Goal: Entertainment & Leisure: Consume media (video, audio)

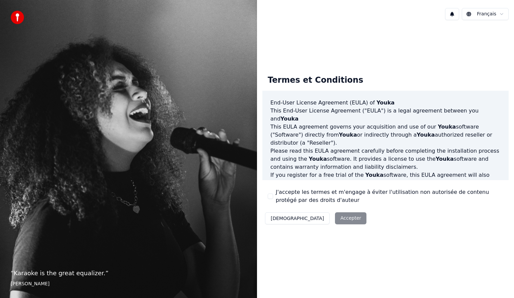
click at [315, 220] on div "Décliner Accepter" at bounding box center [316, 218] width 107 height 17
click at [271, 199] on div "J'accepte les termes et m'engage à éviter l'utilisation non autorisée de conten…" at bounding box center [386, 196] width 236 height 16
click at [269, 196] on button "J'accepte les termes et m'engage à éviter l'utilisation non autorisée de conten…" at bounding box center [270, 196] width 5 height 5
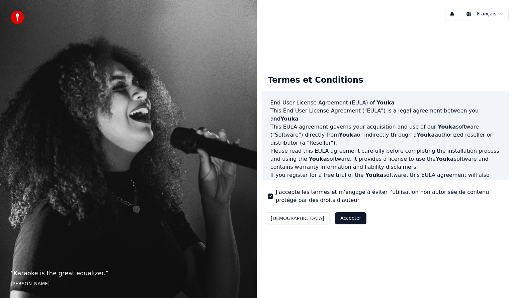
click at [335, 220] on button "Accepter" at bounding box center [350, 218] width 31 height 12
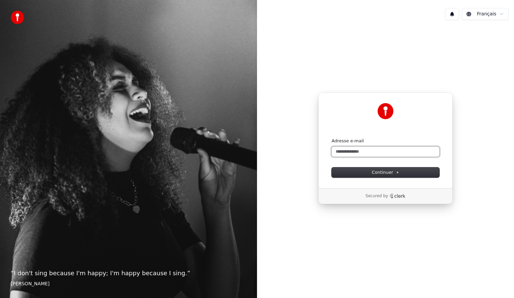
click at [347, 152] on input "Adresse e-mail" at bounding box center [386, 152] width 108 height 10
click at [360, 172] on button "Continuer" at bounding box center [386, 172] width 108 height 10
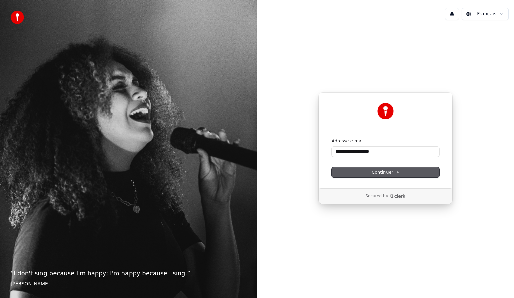
type input "**********"
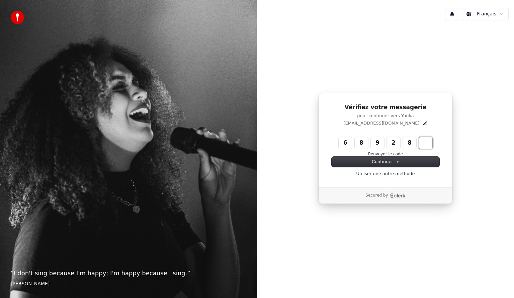
type input "******"
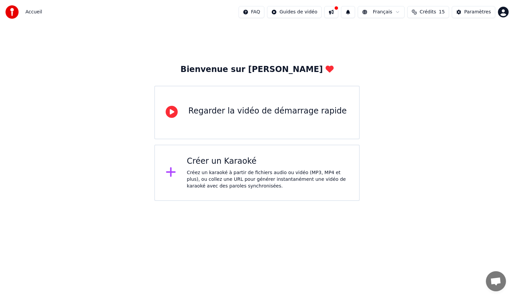
click at [251, 114] on div "Regarder la vidéo de démarrage rapide" at bounding box center [268, 111] width 158 height 11
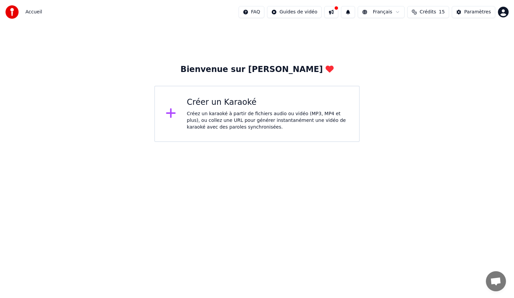
click at [226, 106] on div "Créer un Karaoké" at bounding box center [268, 102] width 162 height 11
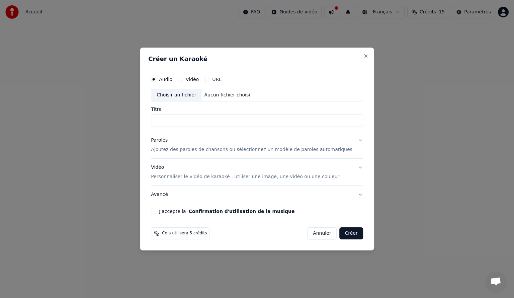
click at [226, 96] on div "Aucun fichier choisi" at bounding box center [227, 95] width 51 height 7
click at [178, 95] on div "Choisir un fichier" at bounding box center [176, 95] width 50 height 12
click at [229, 92] on div "Aucun fichier choisi" at bounding box center [227, 95] width 51 height 7
click at [176, 96] on div "Choisir un fichier" at bounding box center [176, 95] width 50 height 12
click at [221, 95] on div "Aucun fichier choisi" at bounding box center [227, 95] width 51 height 7
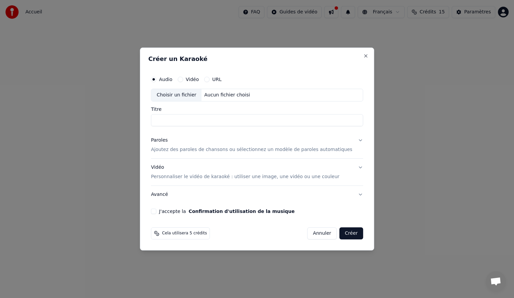
click at [190, 96] on div "Choisir un fichier" at bounding box center [176, 95] width 50 height 12
type input "**********"
click at [261, 151] on p "Ajoutez des paroles de chansons ou sélectionnez un modèle de paroles automatiqu…" at bounding box center [252, 149] width 202 height 7
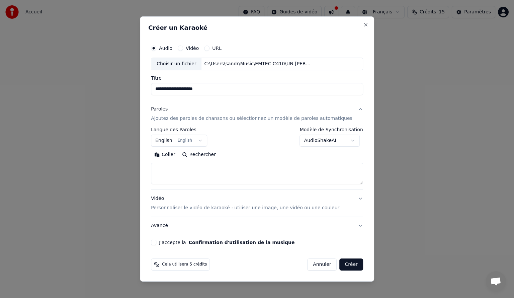
click at [205, 154] on button "Rechercher" at bounding box center [199, 154] width 41 height 11
type textarea "**********"
click at [164, 246] on div "**********" at bounding box center [257, 143] width 218 height 209
click at [163, 245] on div "**********" at bounding box center [257, 143] width 218 height 209
click at [156, 244] on button "J'accepte la Confirmation d'utilisation de la musique" at bounding box center [153, 242] width 5 height 5
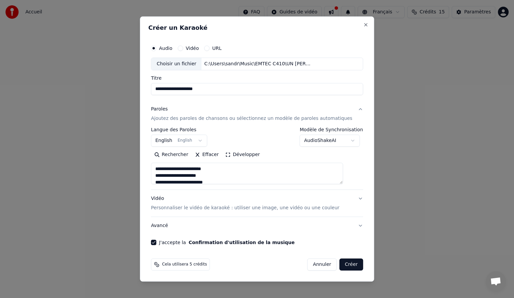
click at [345, 267] on button "Créer" at bounding box center [351, 265] width 23 height 12
select select "**"
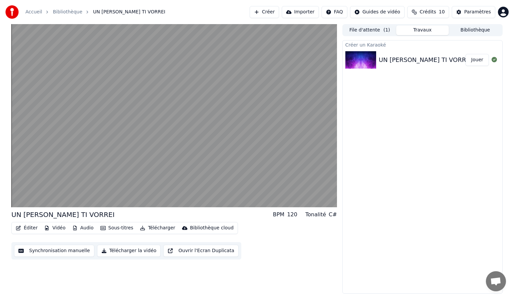
click at [123, 251] on button "Télécharger la vidéo" at bounding box center [129, 251] width 64 height 12
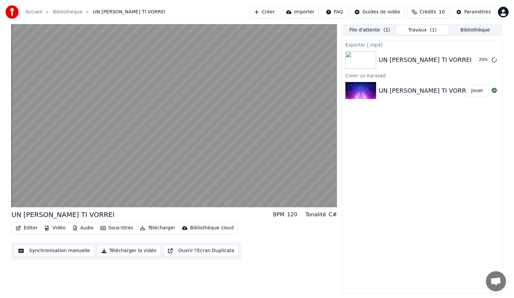
click at [123, 251] on button "Télécharger la vidéo" at bounding box center [129, 251] width 64 height 12
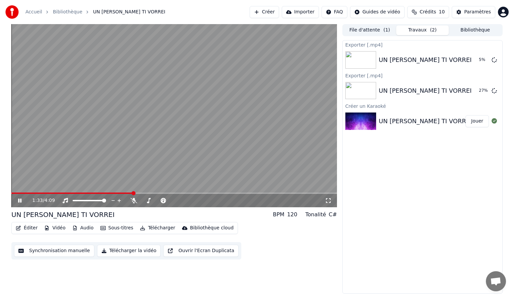
click at [18, 199] on icon at bounding box center [19, 201] width 3 height 4
click at [29, 229] on button "Éditer" at bounding box center [26, 227] width 27 height 9
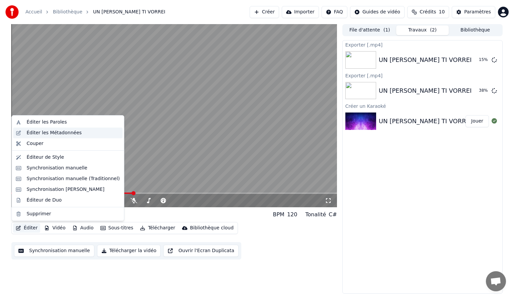
click at [42, 134] on div "Éditer les Métadonnées" at bounding box center [53, 133] width 55 height 7
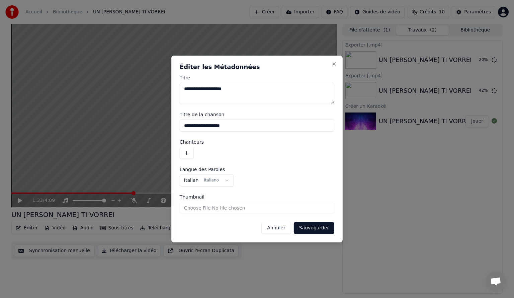
click at [280, 229] on button "Annuler" at bounding box center [276, 228] width 29 height 12
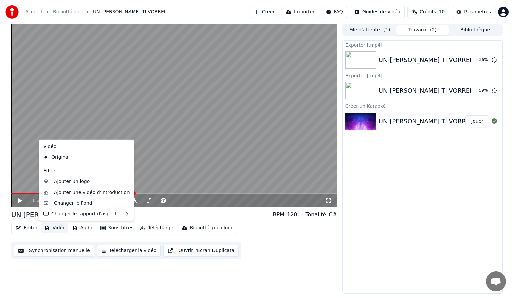
click at [55, 228] on button "Vidéo" at bounding box center [55, 227] width 26 height 9
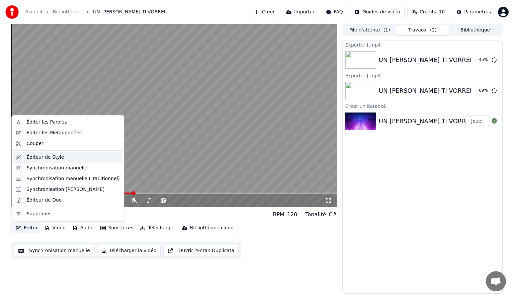
click at [50, 157] on div "Éditeur de Style" at bounding box center [45, 157] width 38 height 7
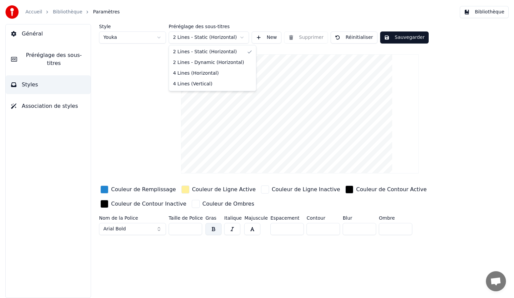
click at [242, 38] on html "Accueil Bibliothèque Paramètres Bibliothèque Général Préréglage des sous-titres…" at bounding box center [257, 149] width 514 height 298
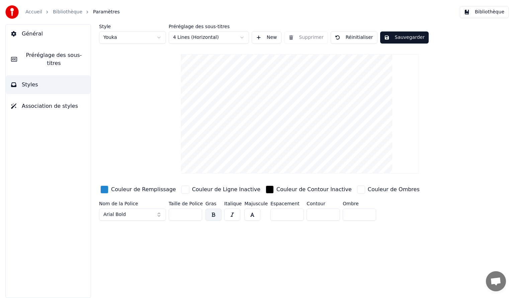
click at [397, 38] on button "Sauvegarder" at bounding box center [404, 37] width 49 height 12
click at [33, 12] on link "Accueil" at bounding box center [33, 12] width 17 height 7
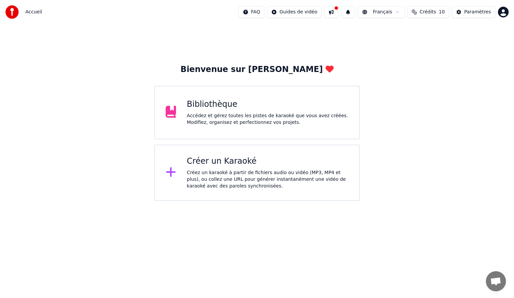
click at [339, 11] on button at bounding box center [332, 12] width 14 height 12
click at [430, 12] on span "Crédits" at bounding box center [428, 12] width 16 height 7
click at [429, 62] on button "Actualiser" at bounding box center [432, 62] width 40 height 12
click at [488, 10] on button "Paramètres" at bounding box center [474, 12] width 44 height 12
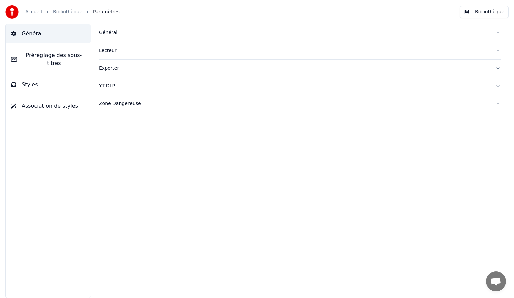
click at [31, 14] on link "Accueil" at bounding box center [33, 12] width 17 height 7
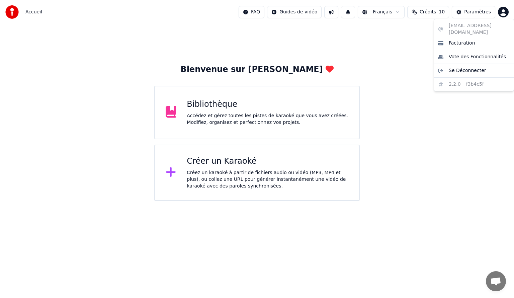
click at [503, 12] on html "Accueil FAQ Guides de vidéo Français Crédits 10 Paramètres Bienvenue sur Youka …" at bounding box center [257, 100] width 514 height 201
click at [459, 40] on span "Facturation" at bounding box center [462, 43] width 26 height 7
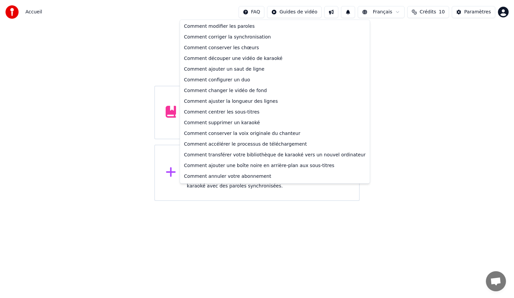
click at [264, 15] on html "Accueil FAQ Guides de vidéo Français Crédits 10 Paramètres Bienvenue sur Youka …" at bounding box center [257, 100] width 514 height 201
click at [191, 176] on div "Comment annuler votre abonnement" at bounding box center [275, 176] width 187 height 11
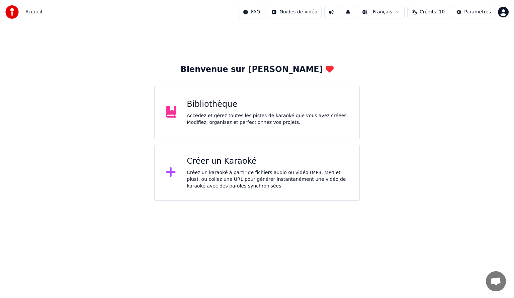
click at [245, 125] on div "Accédez et gérez toutes les pistes de karaoké que vous avez créées. Modifiez, o…" at bounding box center [268, 119] width 162 height 13
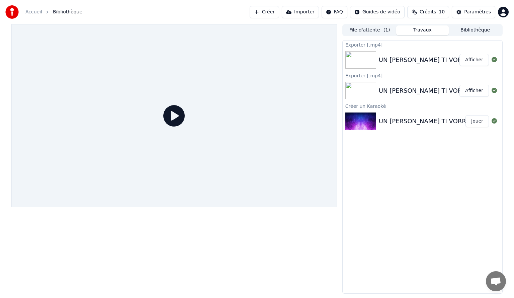
click at [478, 62] on button "Afficher" at bounding box center [474, 60] width 29 height 12
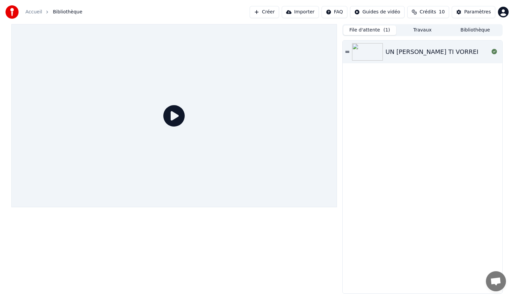
click at [362, 30] on button "File d'attente ( 1 )" at bounding box center [370, 30] width 53 height 10
